Goal: Task Accomplishment & Management: Manage account settings

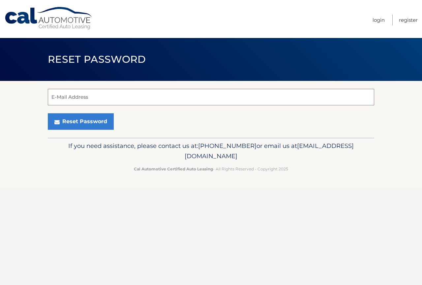
click at [109, 99] on input "E-Mail Address" at bounding box center [211, 97] width 326 height 16
type input "[EMAIL_ADDRESS][DOMAIN_NAME]"
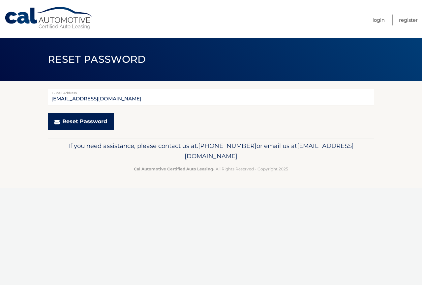
click at [89, 121] on button "Reset Password" at bounding box center [81, 121] width 66 height 16
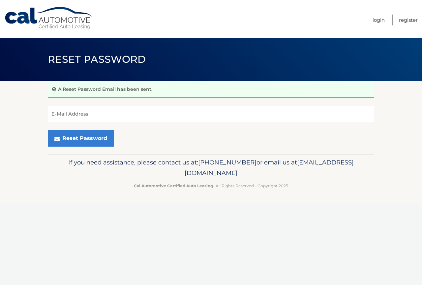
click at [97, 116] on input "E-Mail Address" at bounding box center [211, 114] width 326 height 16
type input "[EMAIL_ADDRESS][DOMAIN_NAME]"
click at [68, 19] on link "Cal Automotive" at bounding box center [48, 18] width 89 height 23
